Goal: Information Seeking & Learning: Learn about a topic

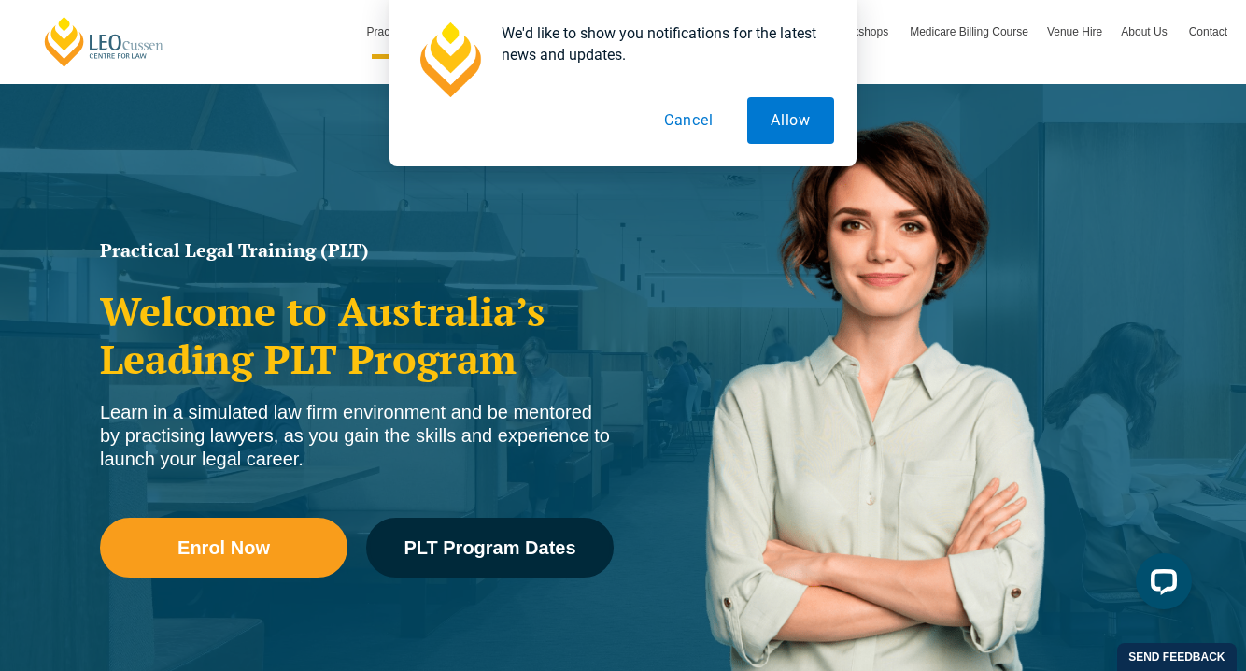
click at [686, 127] on button "Cancel" at bounding box center [689, 120] width 96 height 47
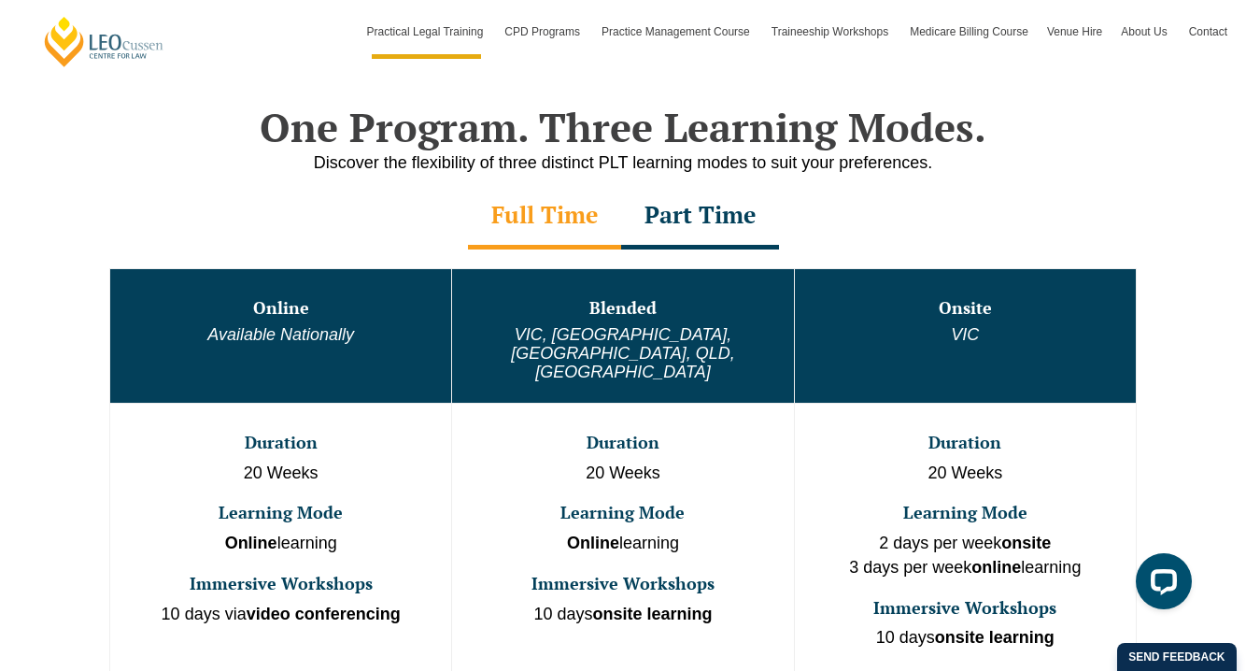
scroll to position [911, 0]
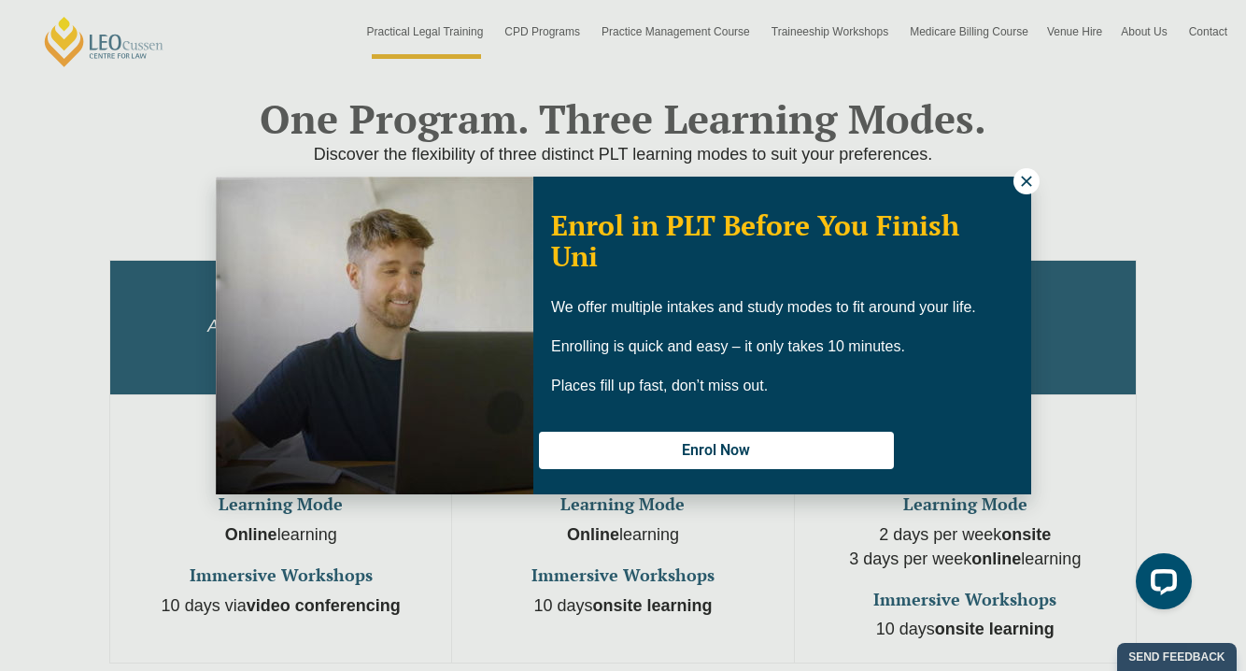
click at [1023, 188] on icon at bounding box center [1026, 181] width 17 height 17
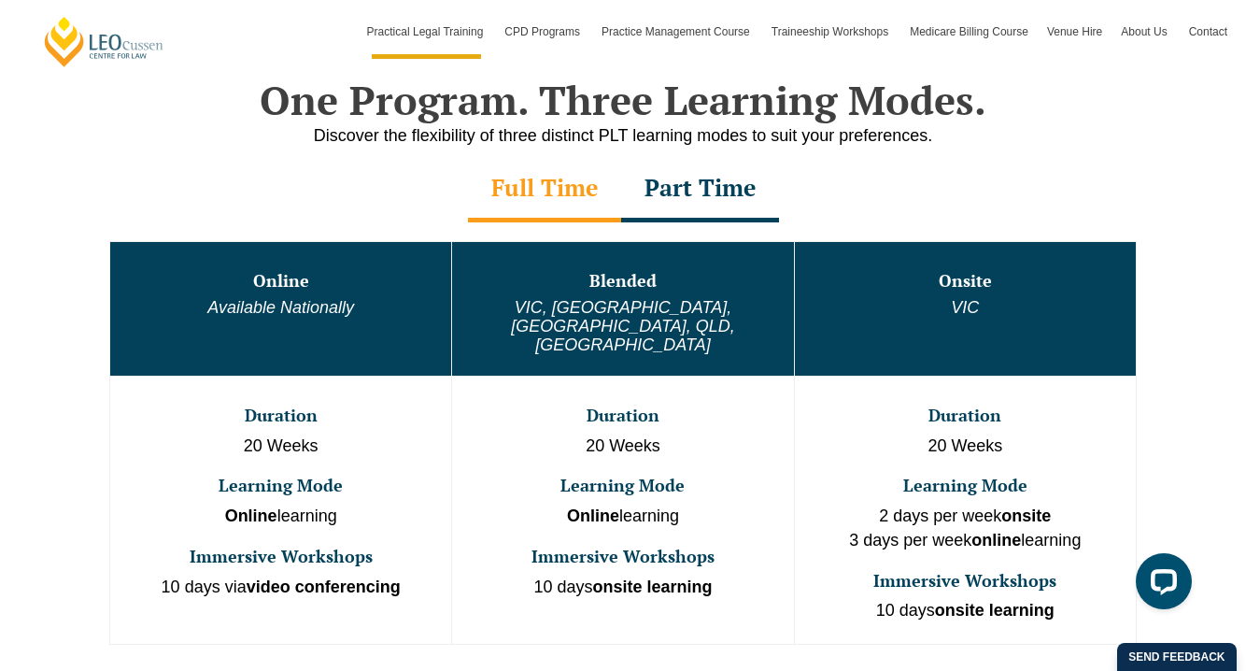
scroll to position [925, 0]
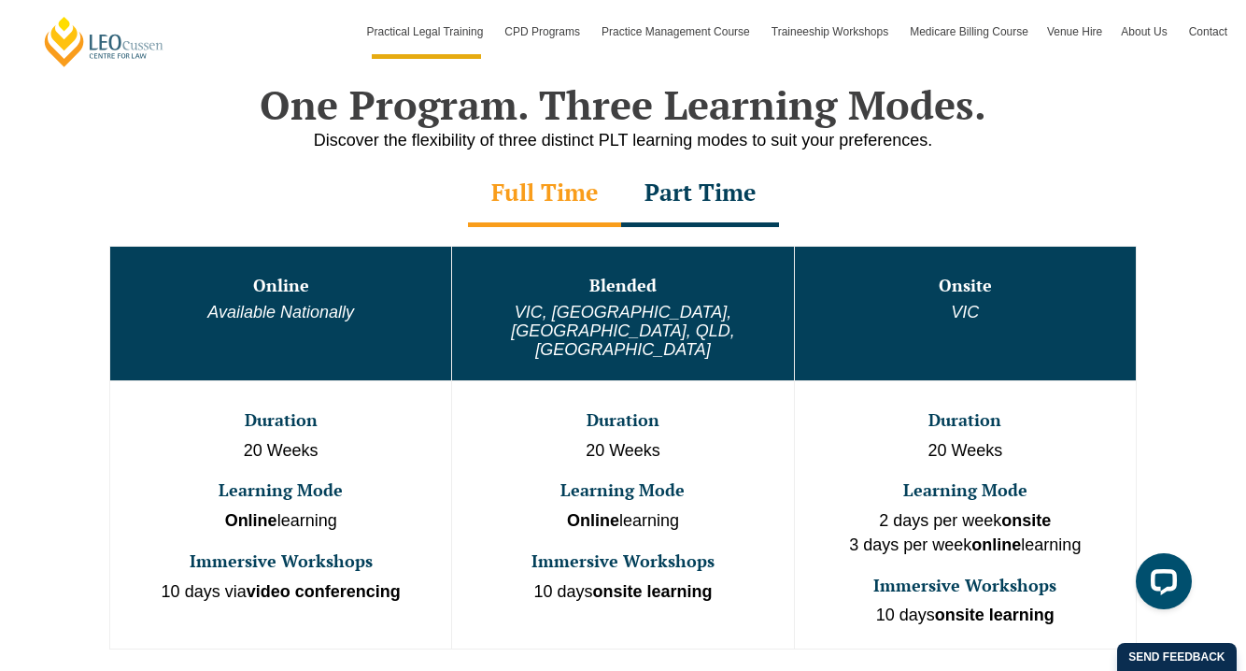
click at [724, 191] on div "Part Time" at bounding box center [700, 194] width 158 height 65
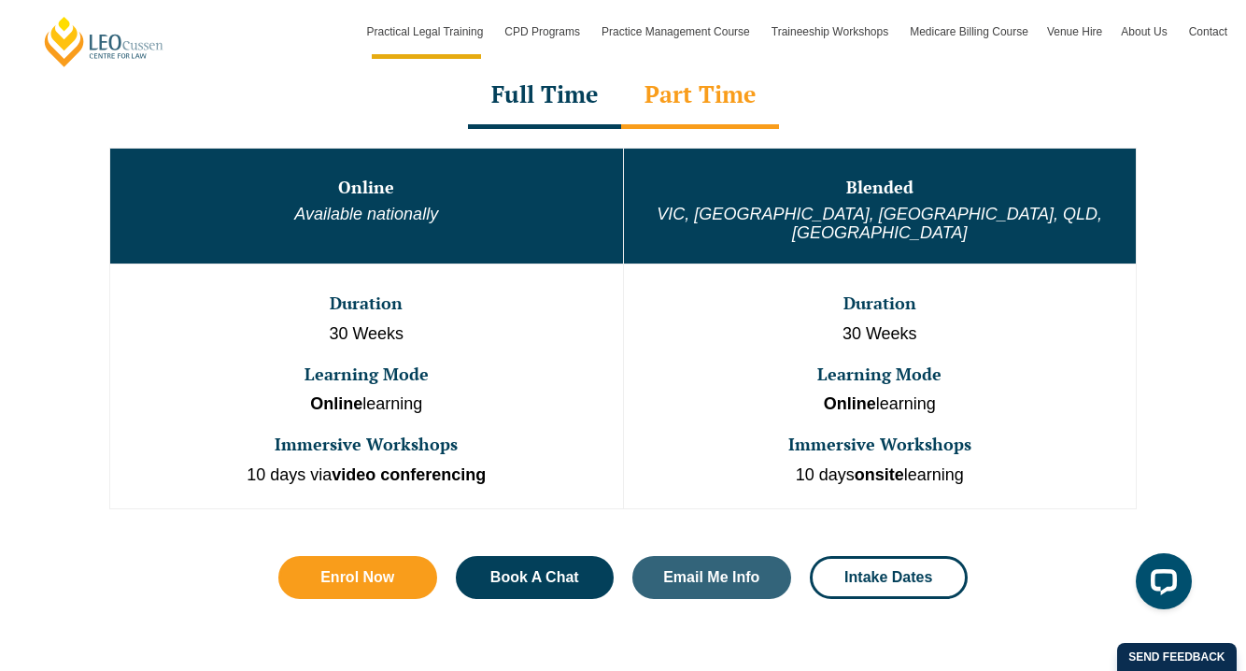
scroll to position [1025, 0]
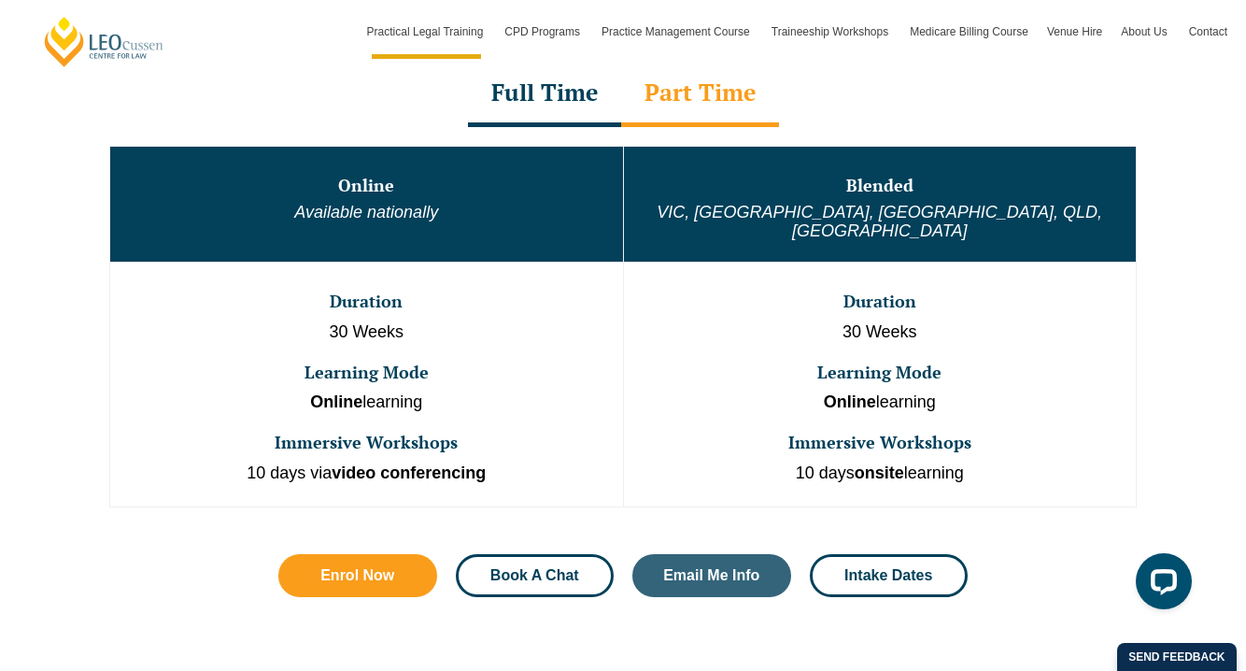
click at [545, 568] on span "Book A Chat" at bounding box center [534, 575] width 89 height 15
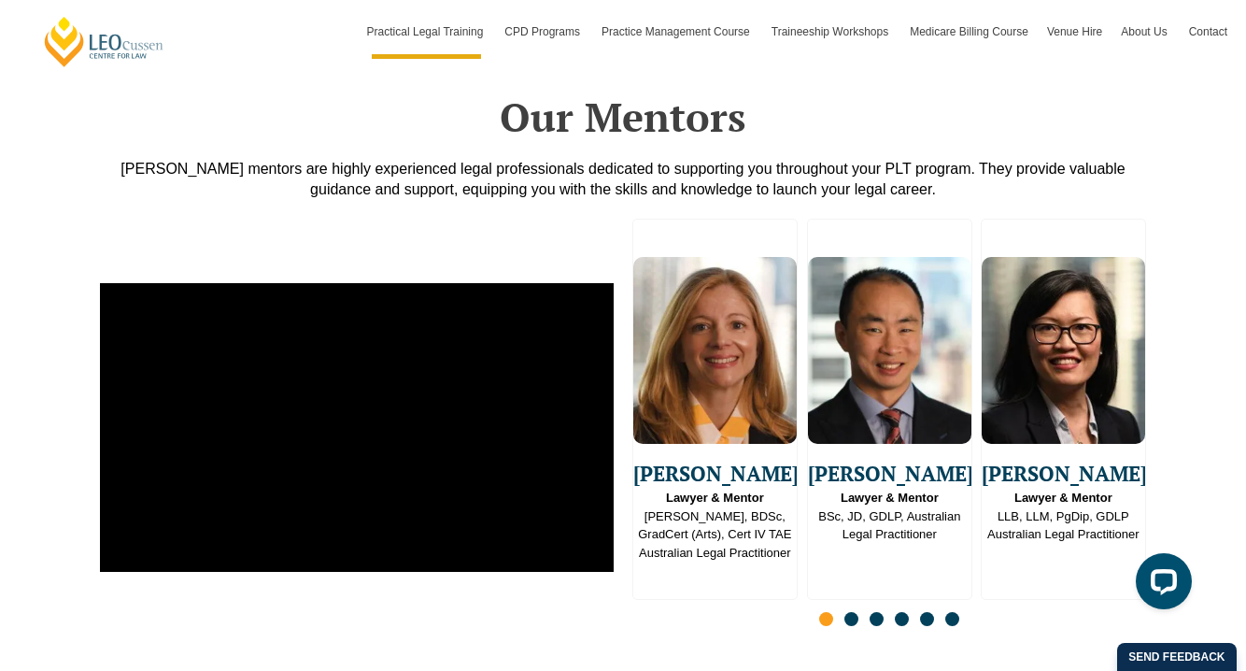
scroll to position [5266, 0]
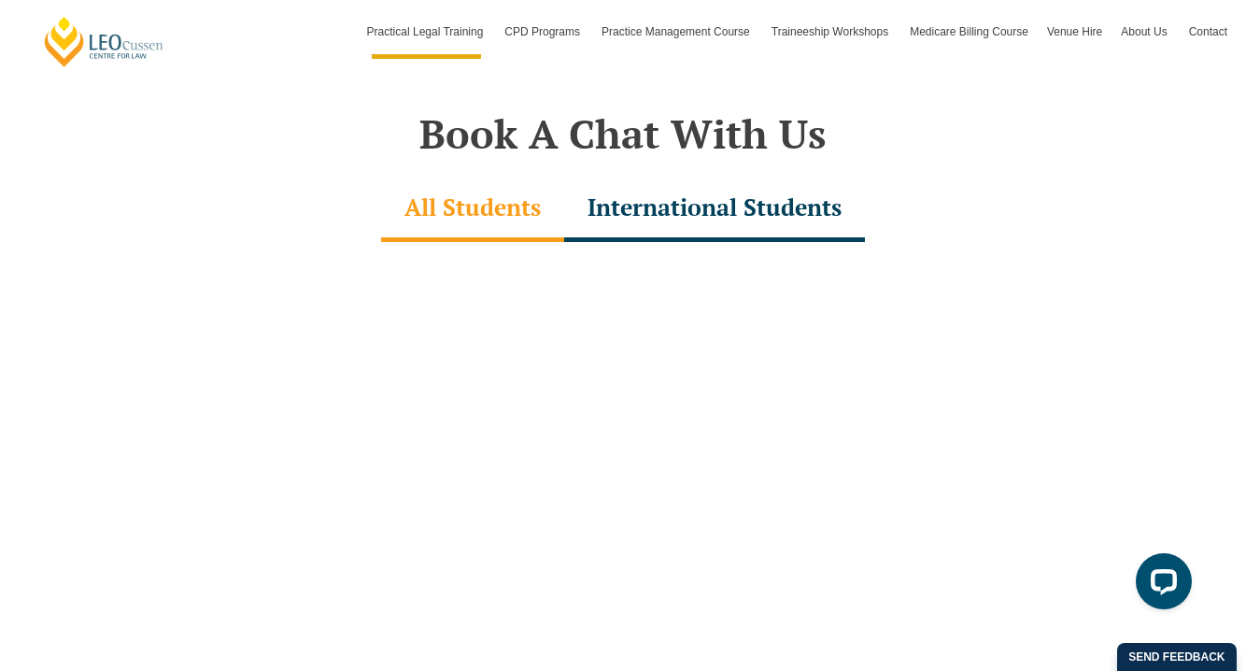
click at [661, 199] on div "International Students" at bounding box center [714, 209] width 301 height 65
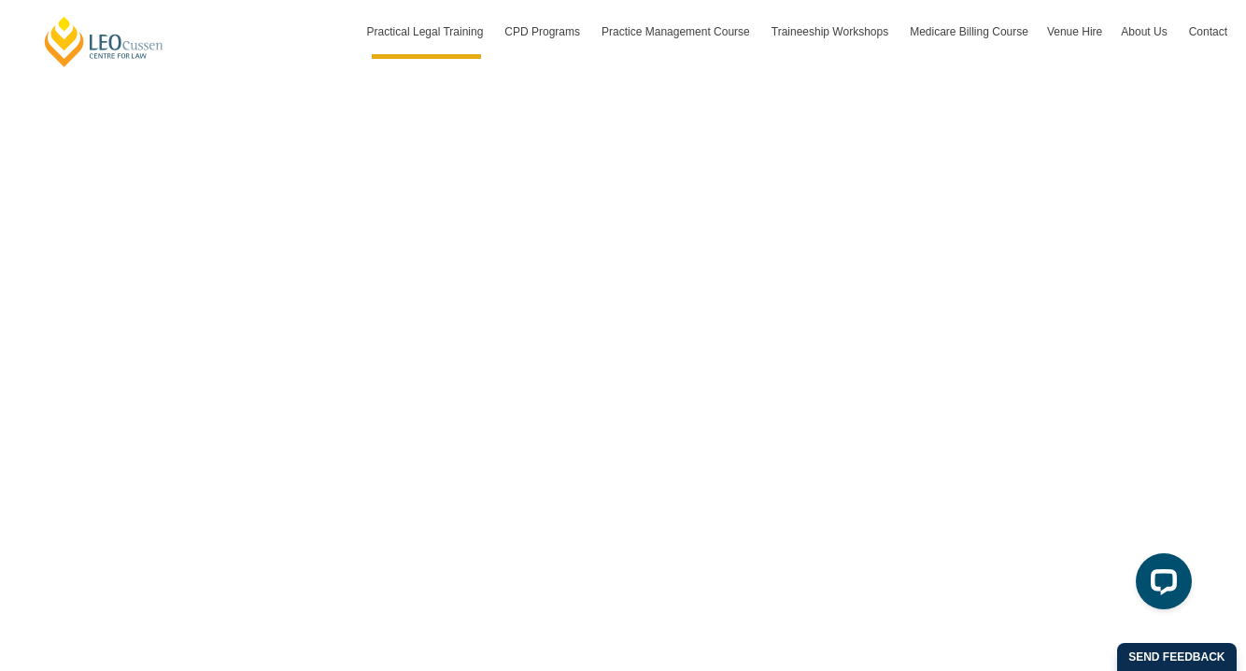
scroll to position [5490, 0]
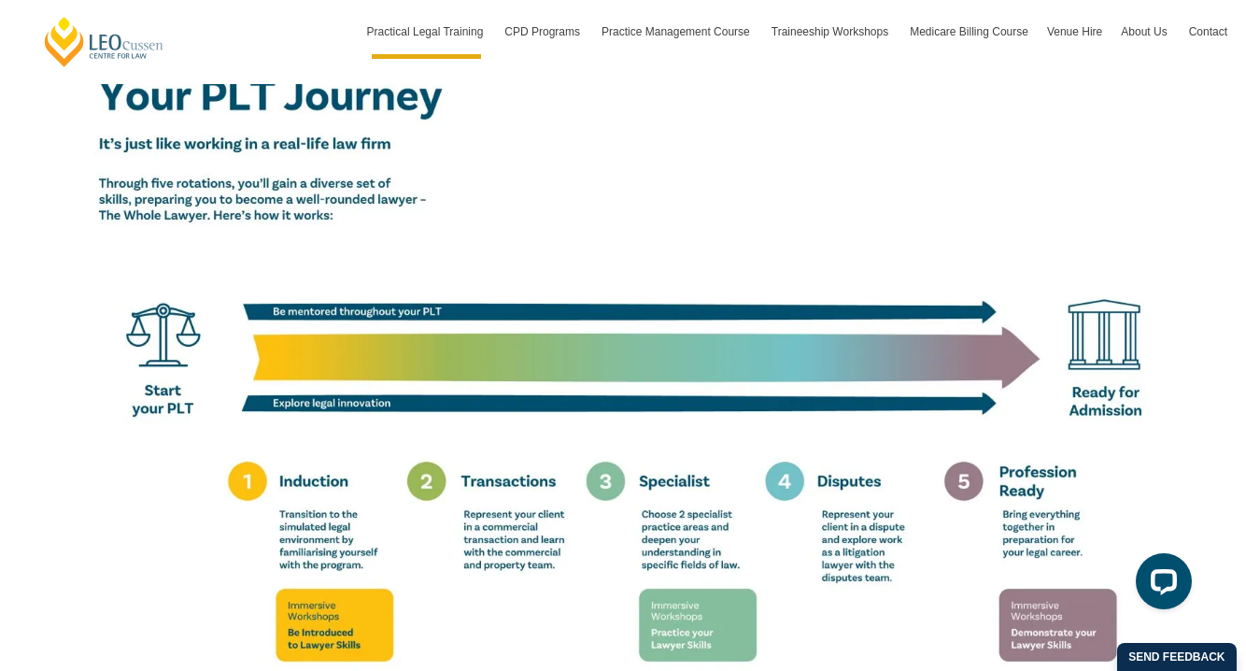
scroll to position [3249, 0]
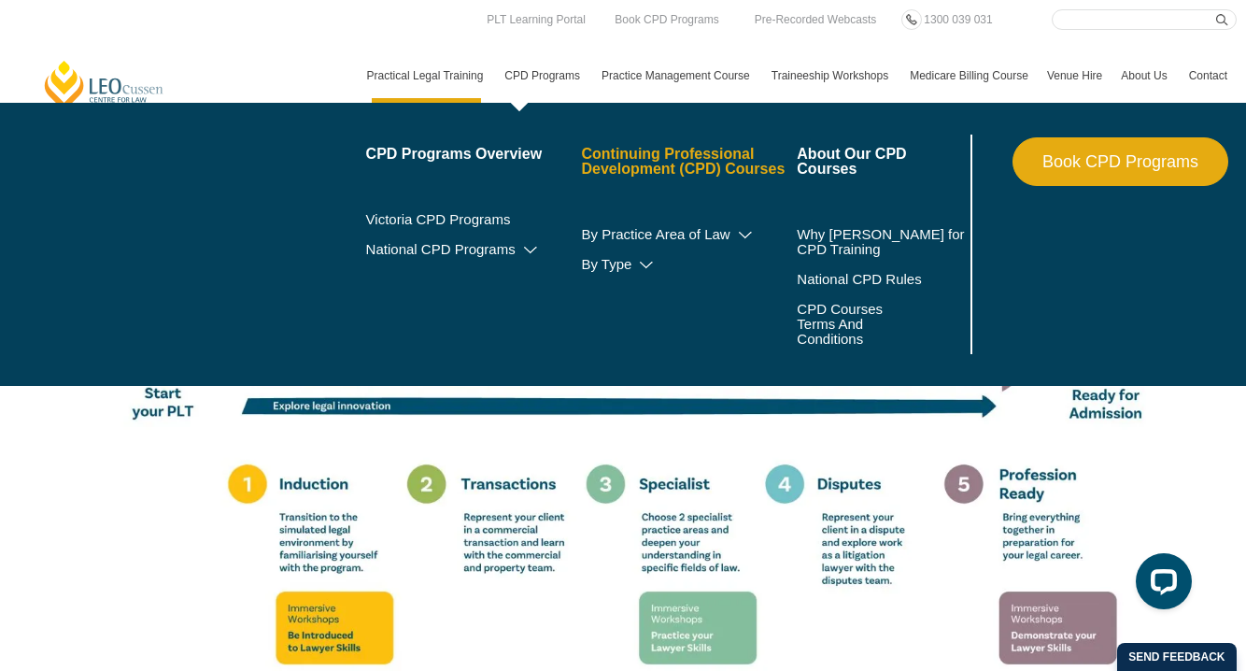
click at [660, 154] on link "Continuing Professional Development (CPD) Courses" at bounding box center [689, 162] width 216 height 30
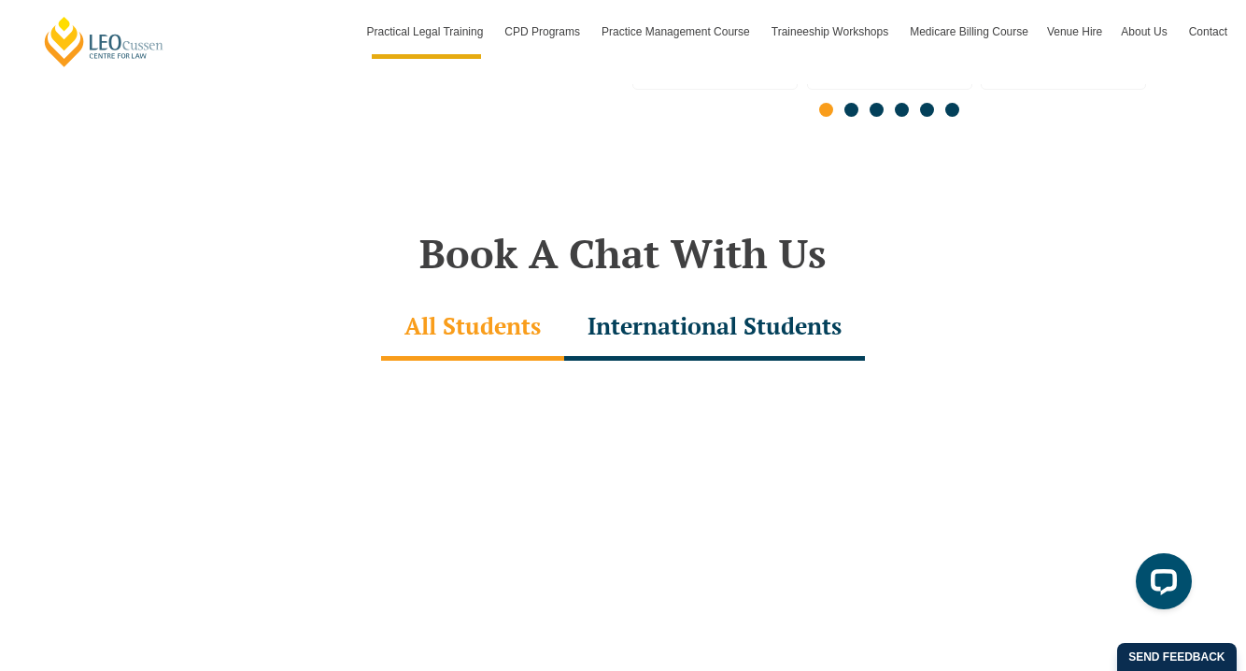
scroll to position [5290, 0]
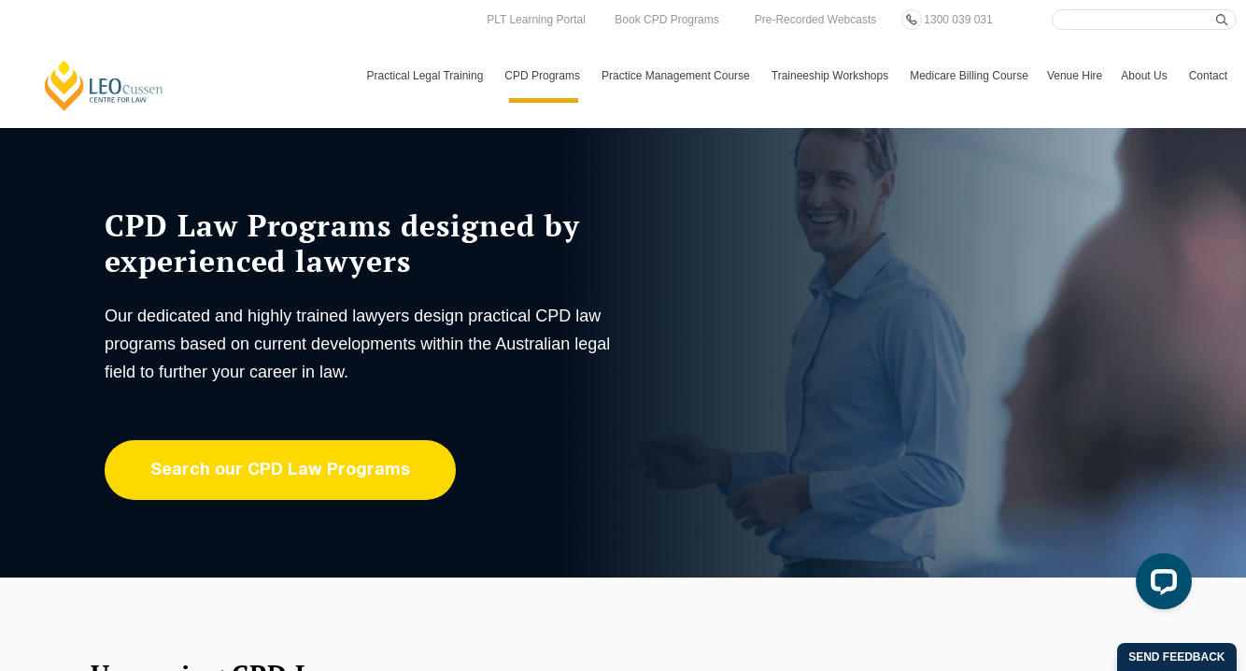
click at [326, 471] on link "Search our CPD Law Programs" at bounding box center [280, 470] width 351 height 60
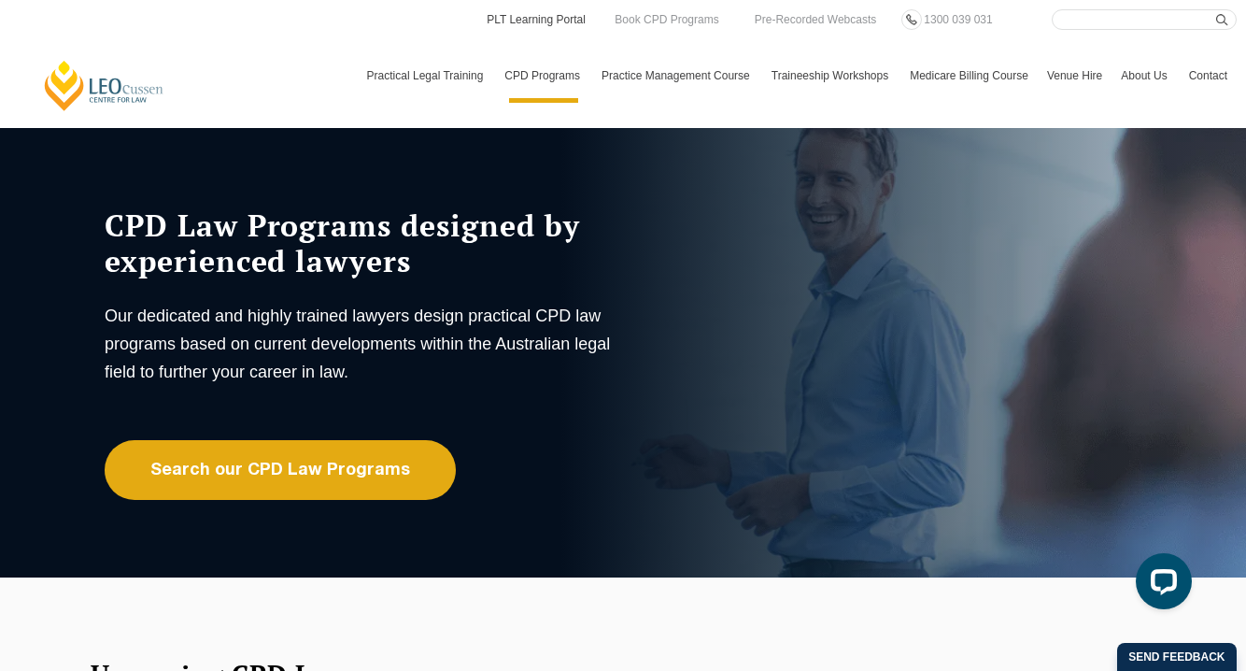
click at [546, 23] on link "PLT Learning Portal" at bounding box center [536, 19] width 103 height 21
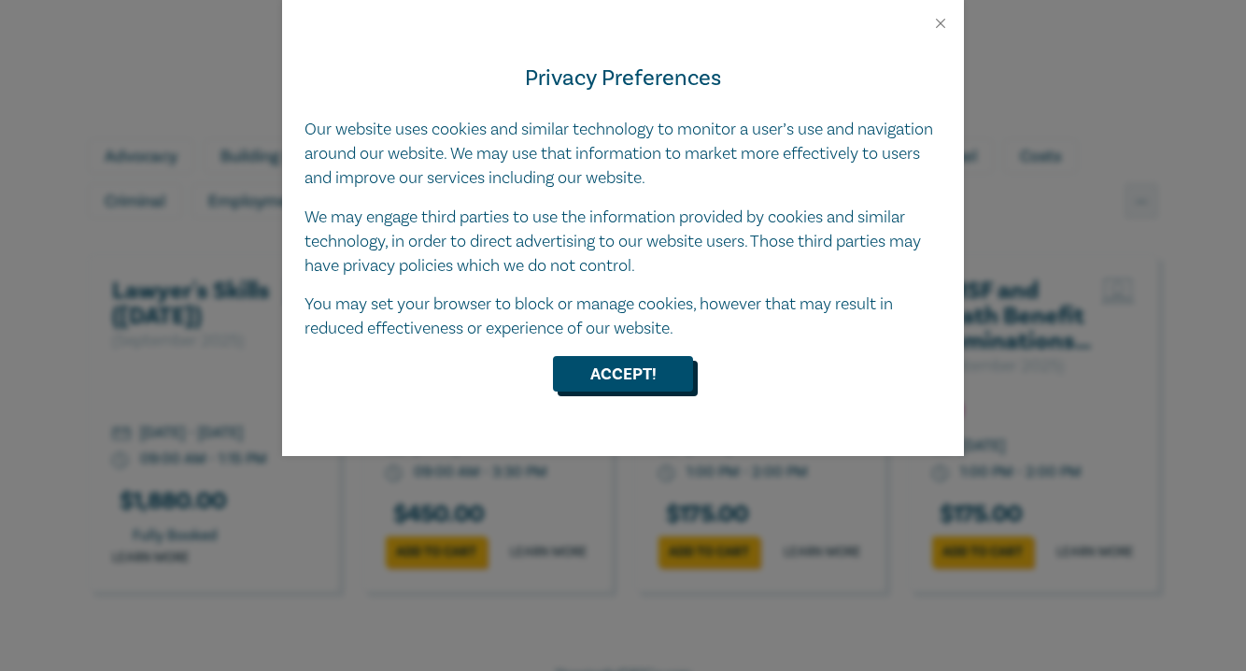
click at [658, 375] on button "Accept!" at bounding box center [623, 373] width 140 height 35
